Goal: Task Accomplishment & Management: Use online tool/utility

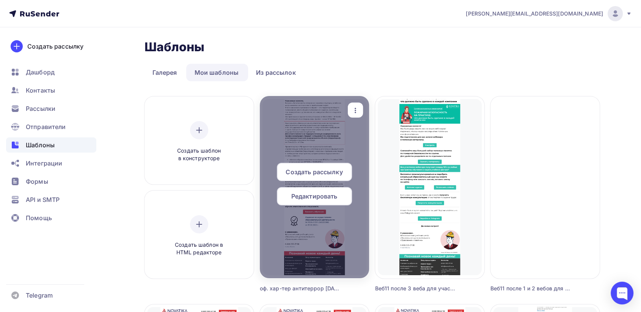
click at [356, 106] on icon "button" at bounding box center [355, 110] width 9 height 9
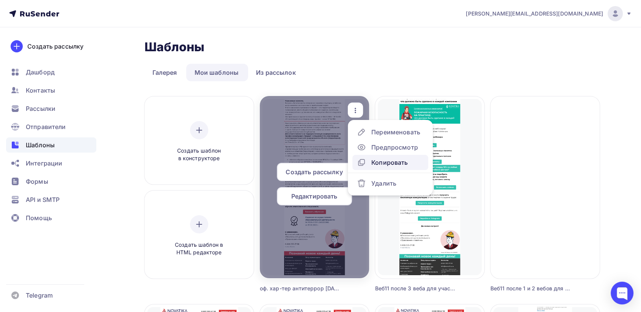
click at [379, 161] on div "Копировать" at bounding box center [389, 162] width 36 height 9
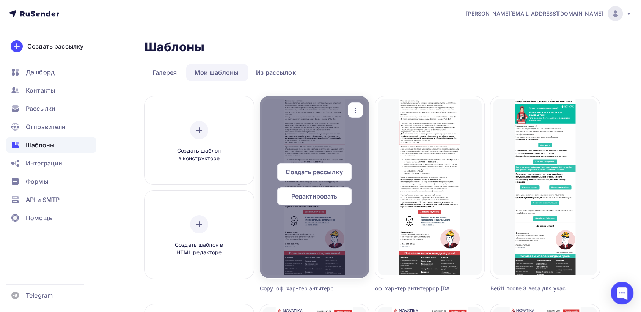
click at [318, 196] on span "Редактировать" at bounding box center [314, 196] width 46 height 9
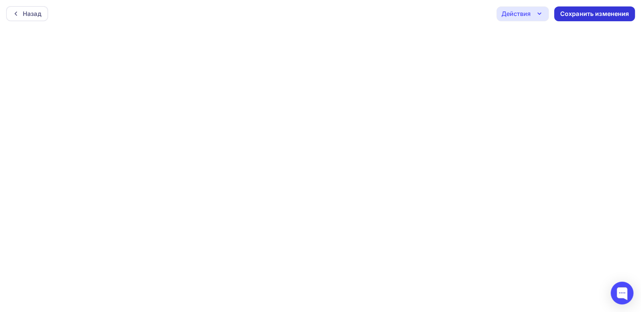
click at [583, 15] on div "Сохранить изменения" at bounding box center [594, 13] width 69 height 9
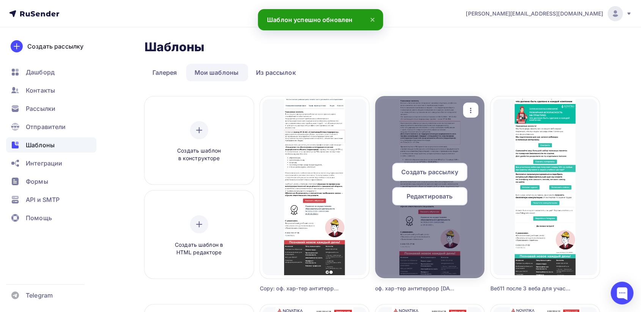
click at [466, 109] on div "button" at bounding box center [470, 110] width 15 height 15
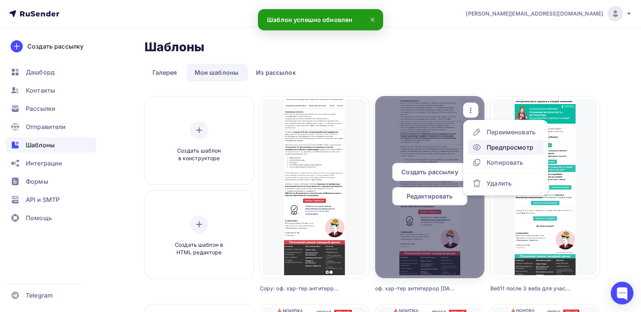
click at [486, 148] on div "Предпросмотр" at bounding box center [502, 147] width 61 height 9
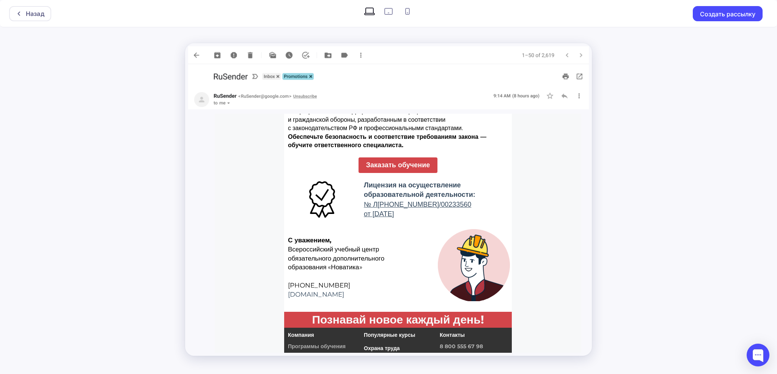
scroll to position [430, 0]
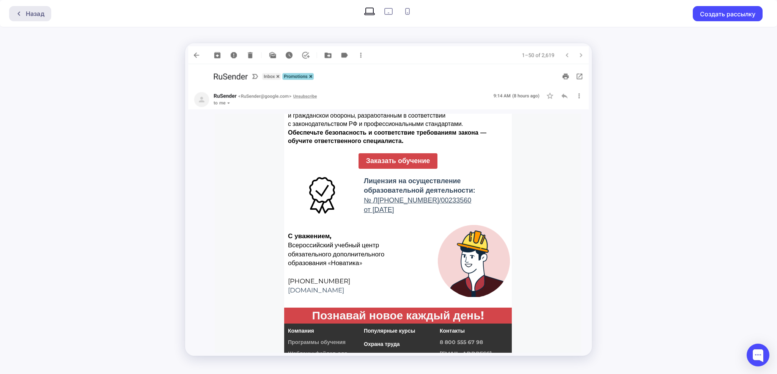
click at [39, 17] on div "Назад" at bounding box center [35, 13] width 19 height 9
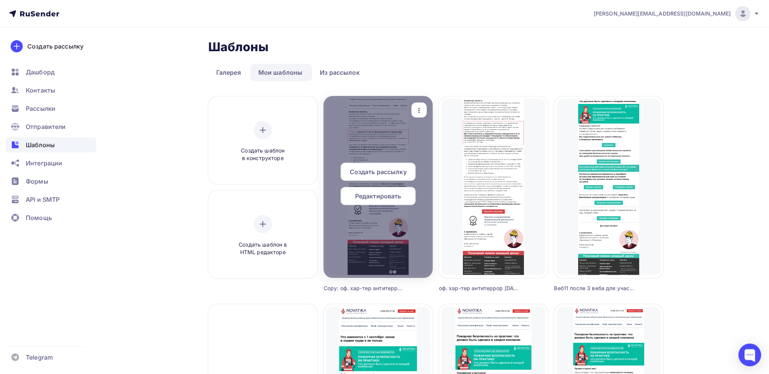
click at [420, 112] on icon "button" at bounding box center [419, 110] width 2 height 5
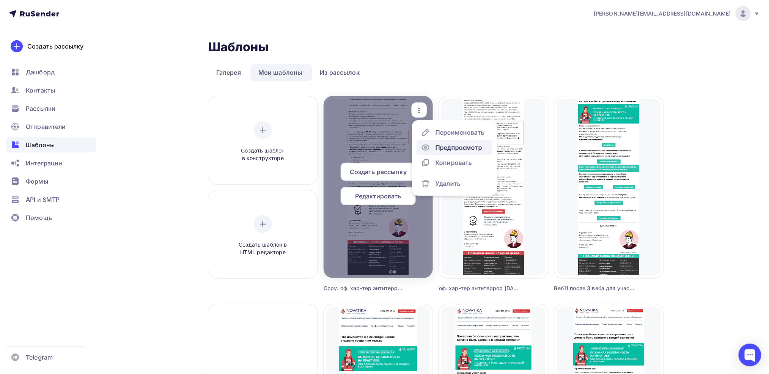
click at [444, 146] on div "Предпросмотр" at bounding box center [458, 147] width 47 height 9
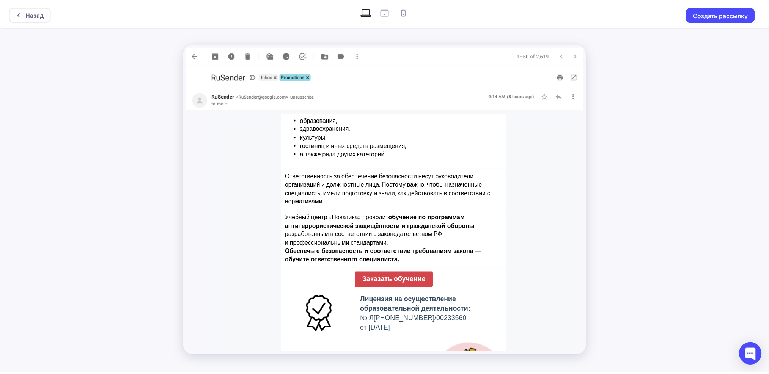
scroll to position [228, 0]
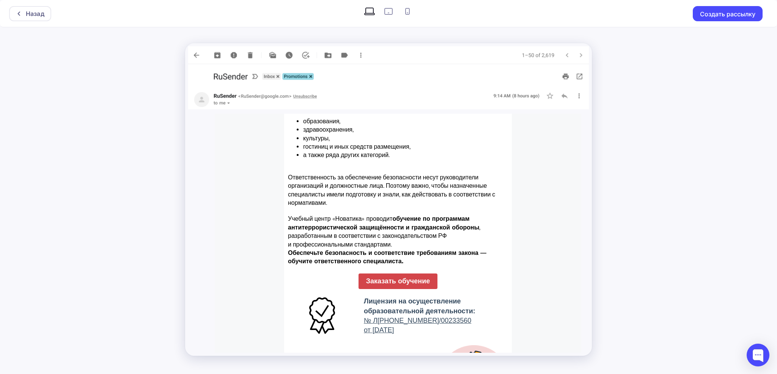
drag, startPoint x: 575, startPoint y: 190, endPoint x: 807, endPoint y: 352, distance: 283.2
click at [29, 14] on div "Назад" at bounding box center [35, 13] width 19 height 9
